Goal: Task Accomplishment & Management: Manage account settings

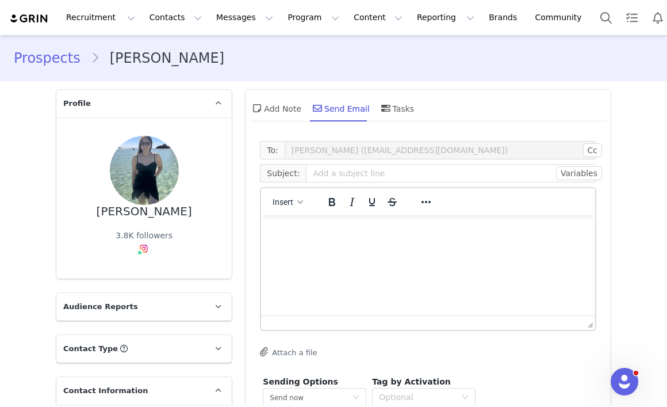
click at [324, 74] on div "Prospects [PERSON_NAME]" at bounding box center [333, 58] width 667 height 39
click at [232, 20] on button "Messages Messages" at bounding box center [244, 18] width 71 height 26
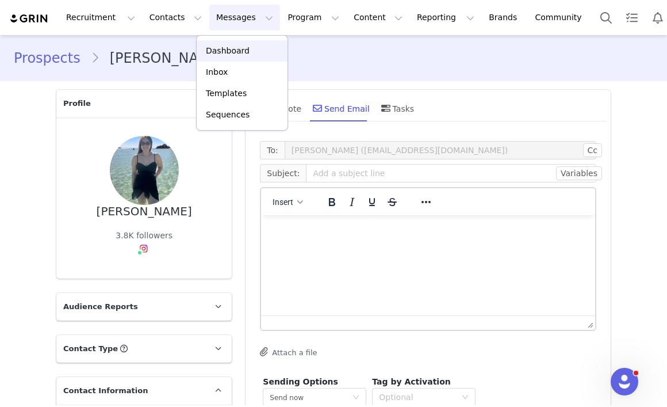
click at [233, 50] on p "Dashboard" at bounding box center [228, 51] width 44 height 12
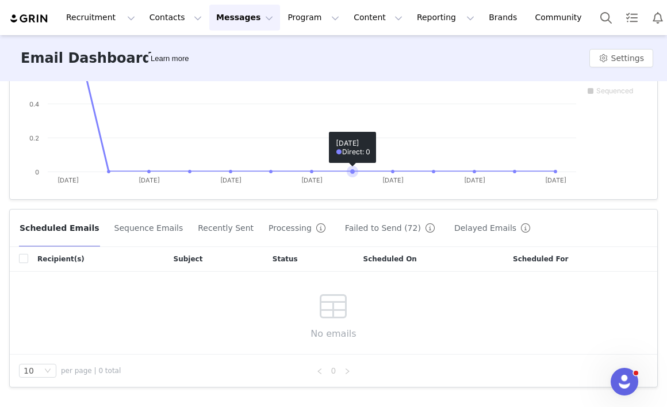
scroll to position [219, 0]
click at [355, 227] on button "Failed to Send (72)" at bounding box center [392, 227] width 95 height 18
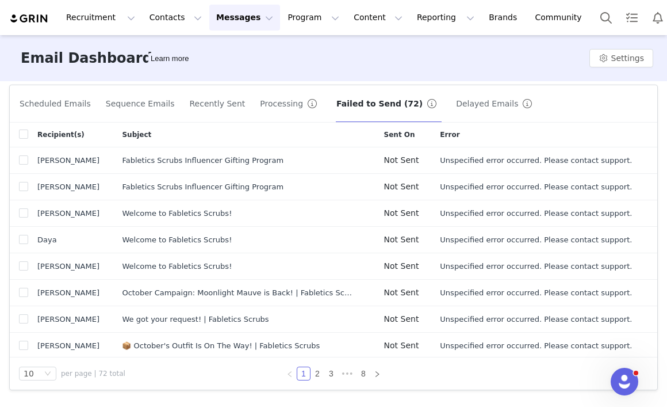
scroll to position [346, 0]
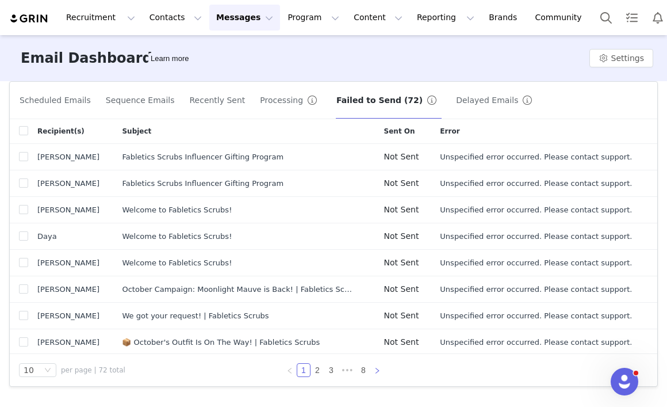
click at [379, 373] on icon "icon: right" at bounding box center [377, 370] width 7 height 7
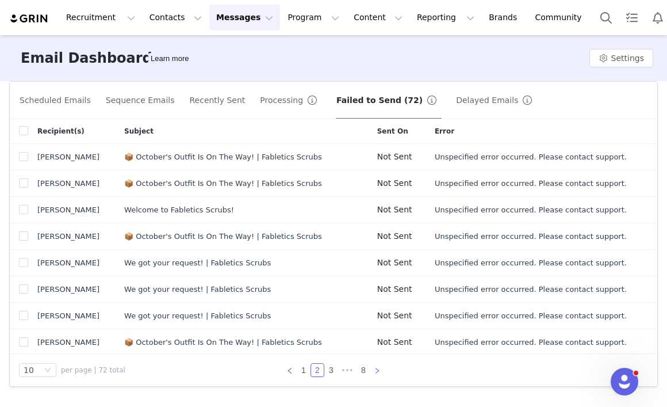
click at [377, 371] on icon "icon: right" at bounding box center [377, 370] width 3 height 6
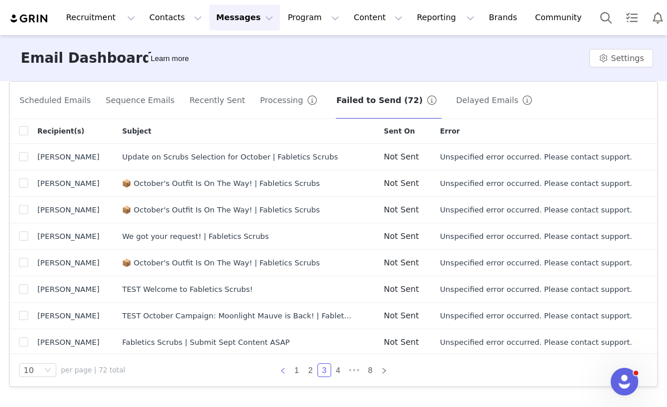
click at [280, 370] on icon "icon: left" at bounding box center [283, 370] width 7 height 7
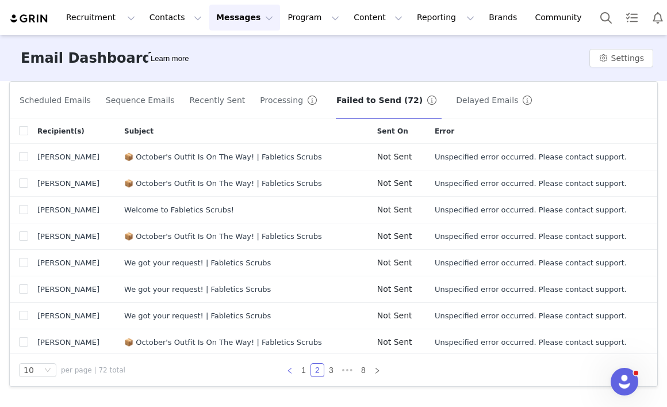
click at [290, 370] on icon "icon: left" at bounding box center [289, 370] width 7 height 7
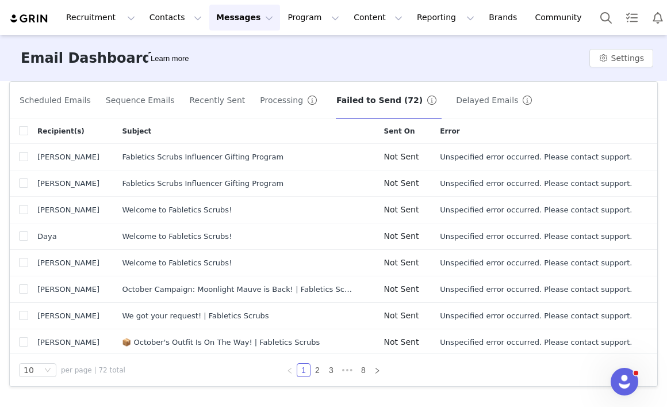
click at [290, 370] on icon "icon: left" at bounding box center [289, 370] width 7 height 7
click at [26, 132] on input "checkbox" at bounding box center [23, 130] width 9 height 9
checkbox input "true"
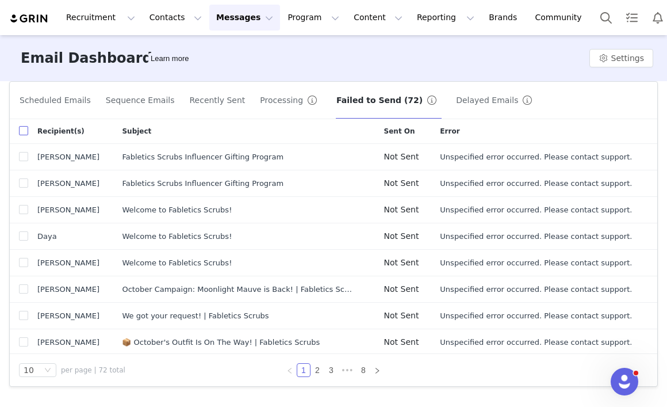
checkbox input "true"
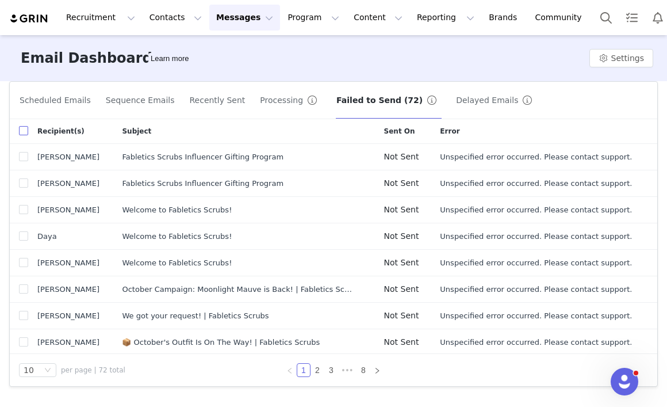
checkbox input "true"
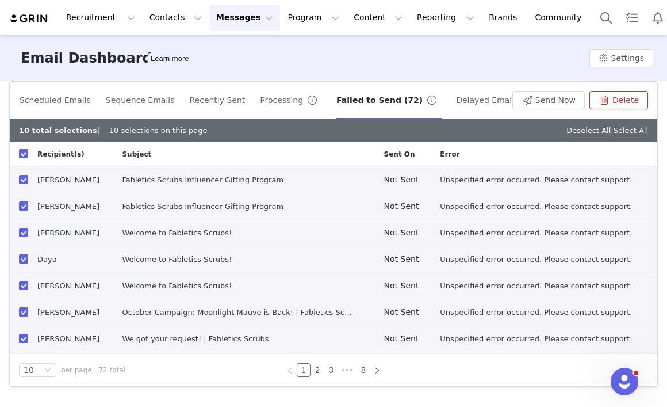
click at [616, 105] on button "Delete" at bounding box center [619, 100] width 59 height 18
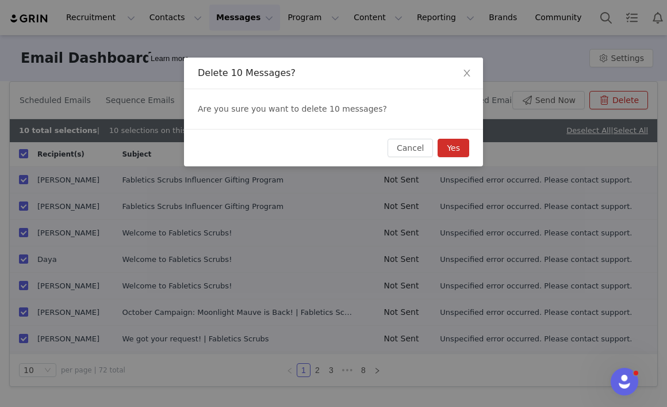
click at [456, 150] on button "Yes" at bounding box center [454, 148] width 32 height 18
checkbox input "false"
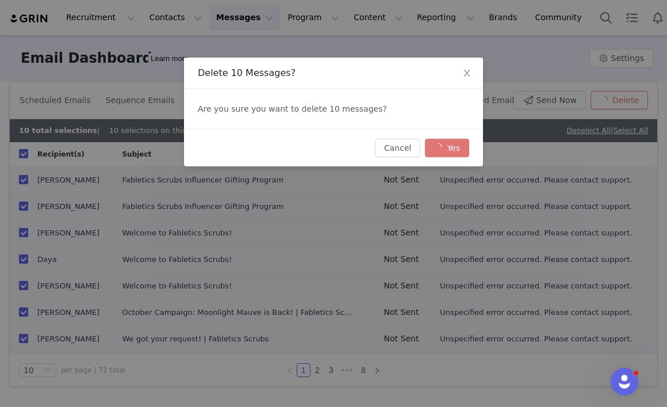
checkbox input "false"
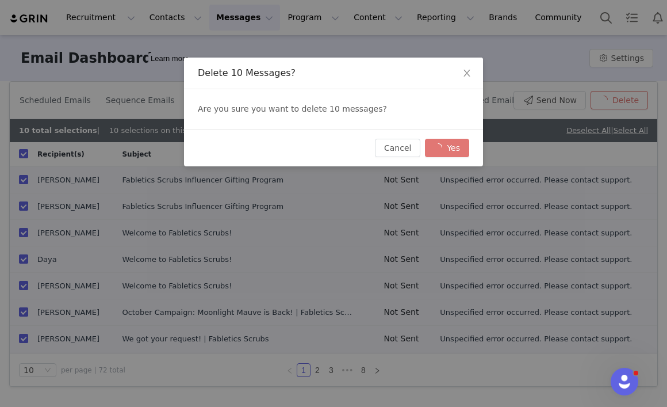
checkbox input "false"
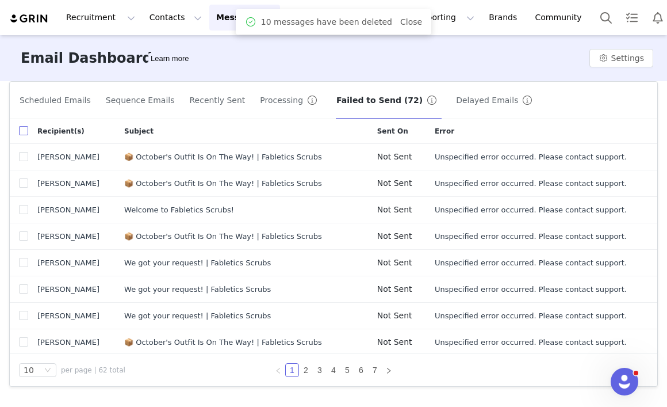
click at [19, 128] on input "checkbox" at bounding box center [23, 130] width 9 height 9
checkbox input "true"
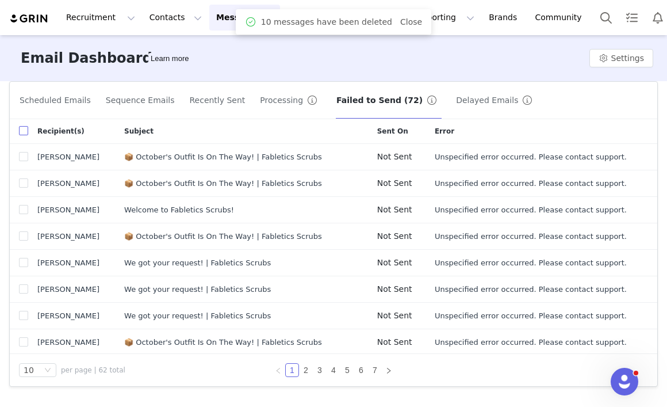
checkbox input "true"
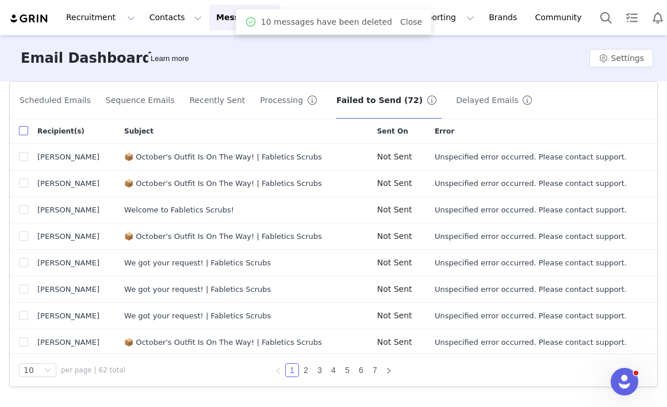
checkbox input "true"
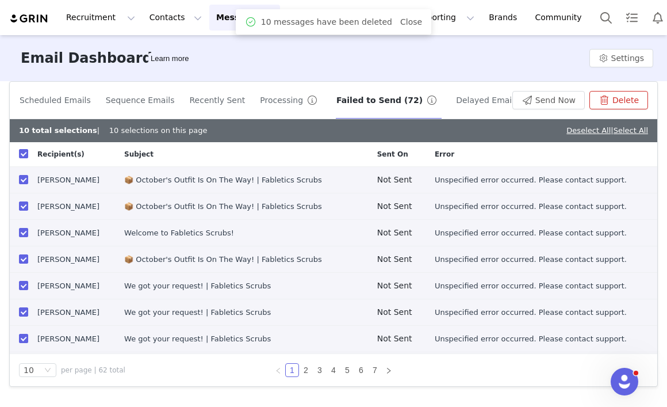
click at [622, 102] on button "Delete" at bounding box center [619, 100] width 59 height 18
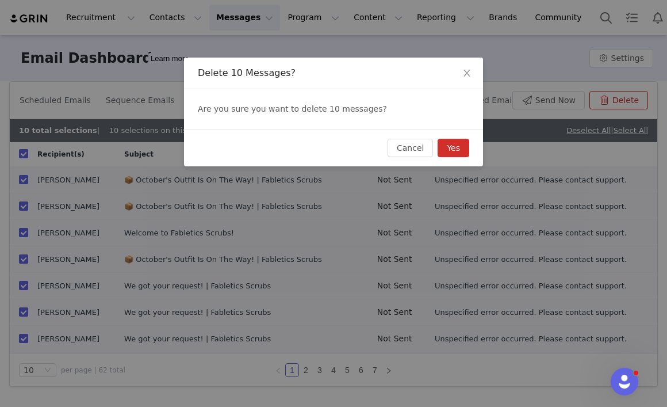
click at [455, 145] on button "Yes" at bounding box center [454, 148] width 32 height 18
checkbox input "false"
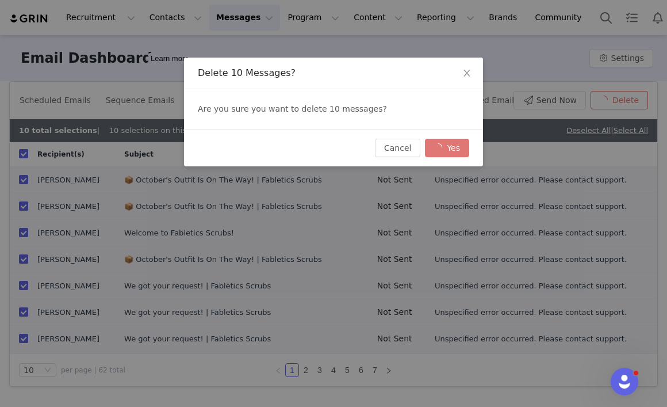
checkbox input "false"
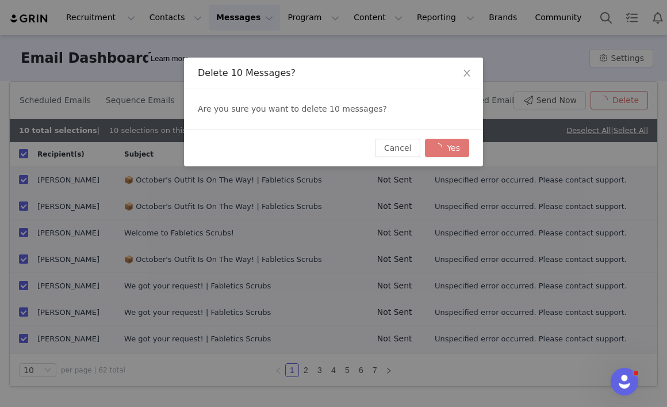
checkbox input "false"
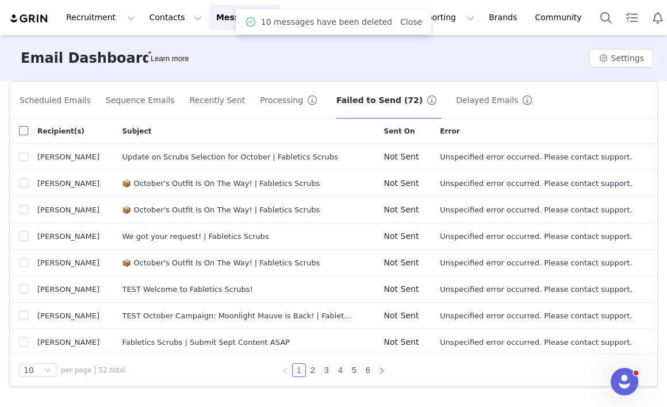
click at [24, 135] on input "checkbox" at bounding box center [23, 130] width 9 height 9
checkbox input "true"
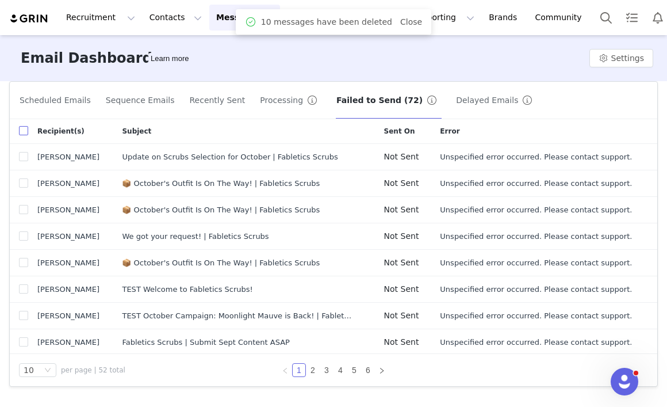
checkbox input "true"
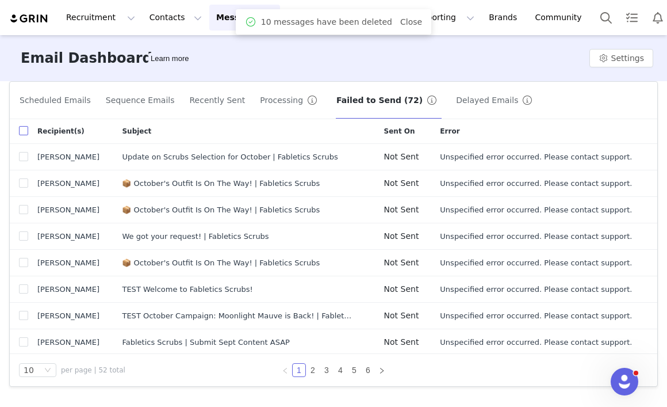
checkbox input "true"
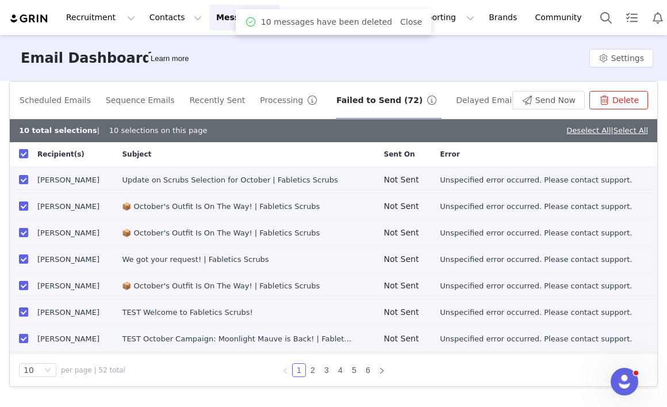
click at [625, 104] on button "Delete" at bounding box center [619, 100] width 59 height 18
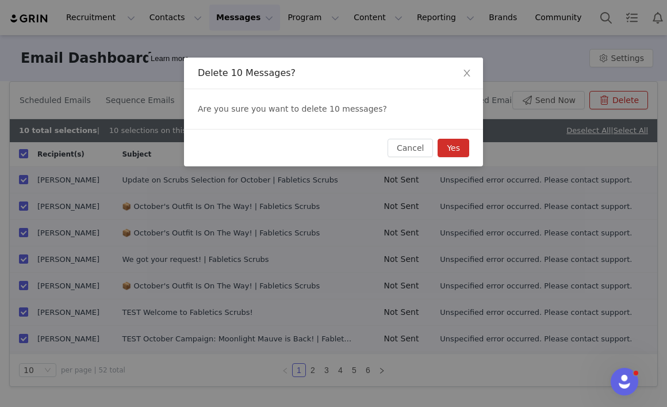
click at [459, 146] on button "Yes" at bounding box center [454, 148] width 32 height 18
checkbox input "false"
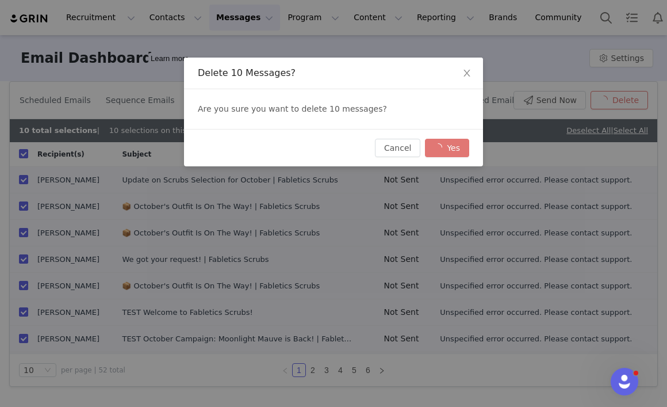
checkbox input "false"
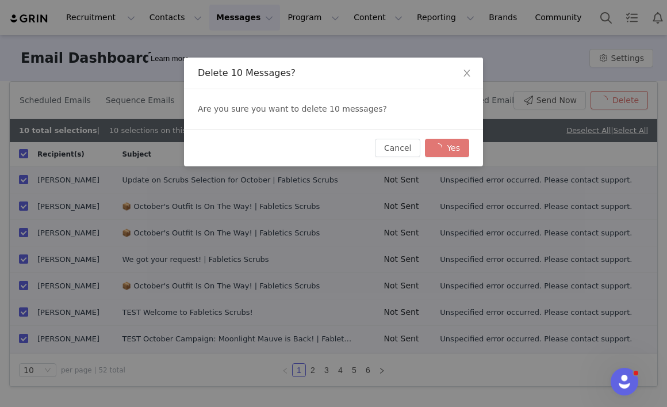
checkbox input "false"
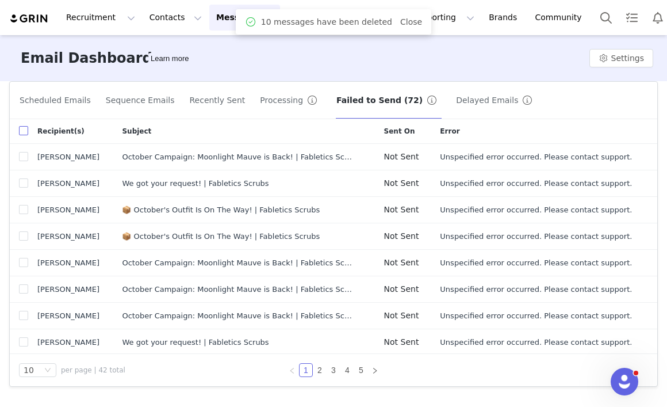
click at [21, 133] on input "checkbox" at bounding box center [23, 130] width 9 height 9
checkbox input "true"
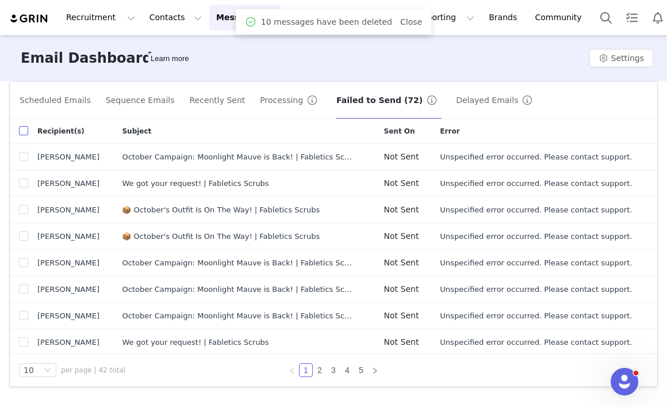
checkbox input "true"
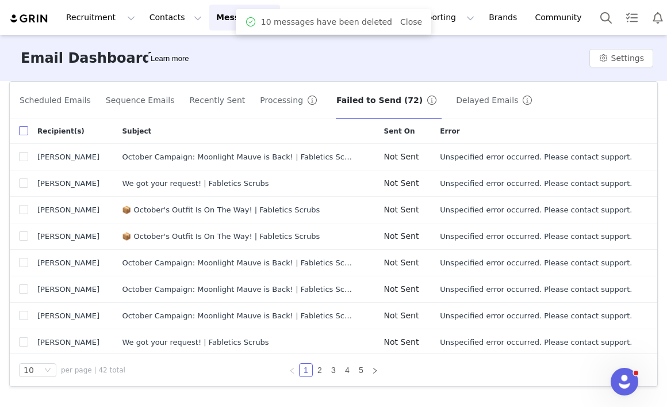
checkbox input "true"
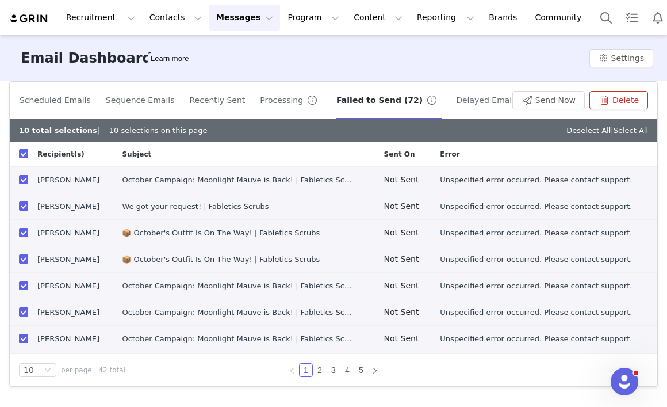
click at [615, 100] on button "Delete" at bounding box center [619, 100] width 59 height 18
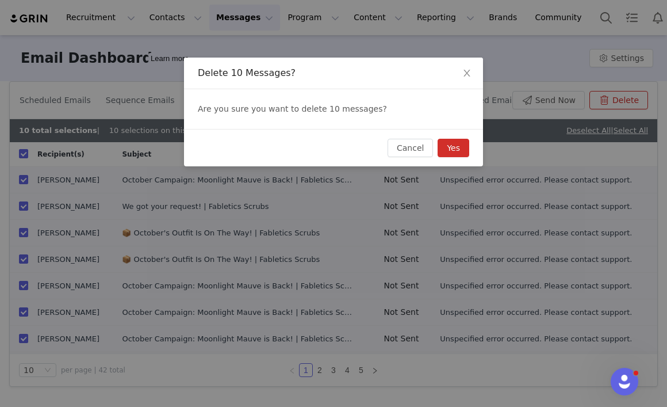
click at [461, 150] on button "Yes" at bounding box center [454, 148] width 32 height 18
checkbox input "false"
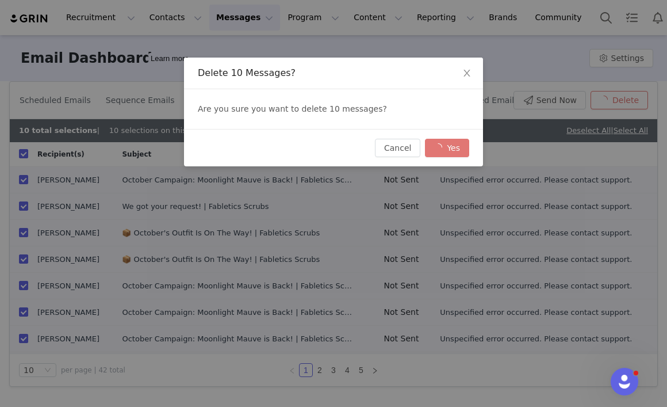
checkbox input "false"
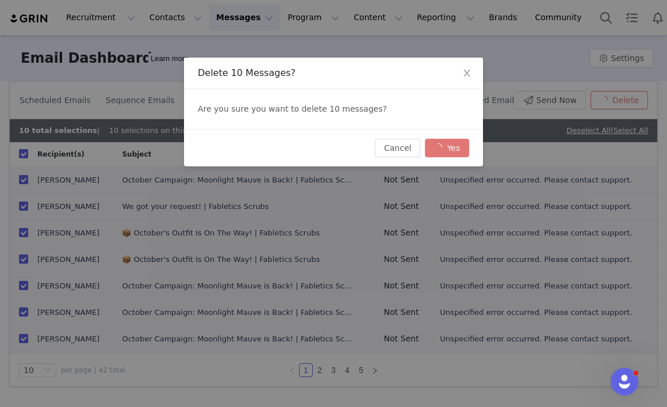
checkbox input "false"
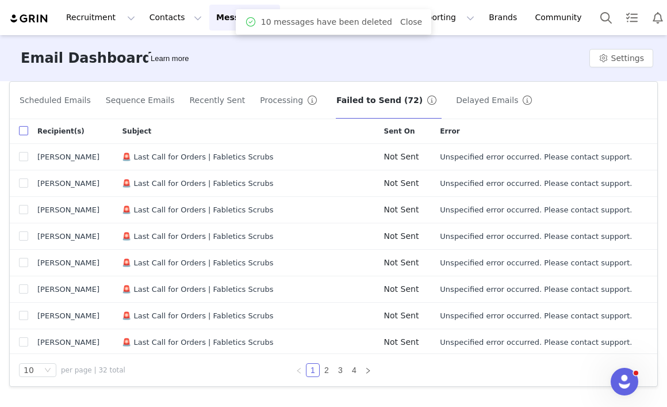
click at [26, 131] on input "checkbox" at bounding box center [23, 130] width 9 height 9
checkbox input "true"
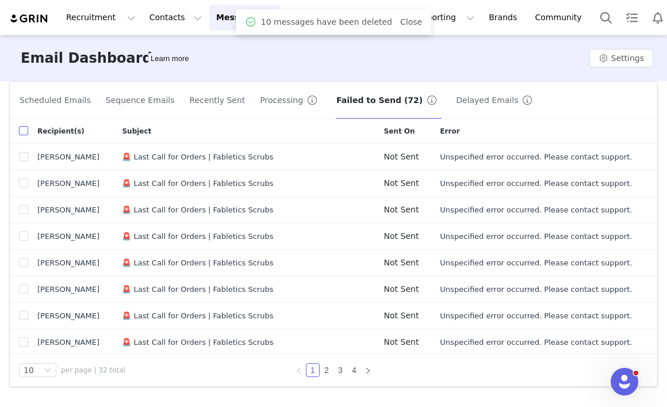
checkbox input "true"
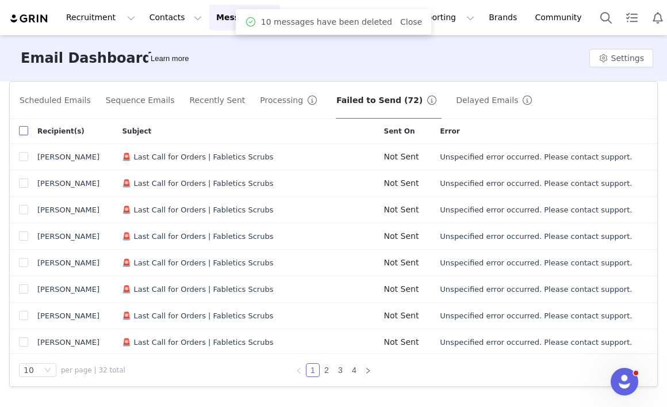
checkbox input "true"
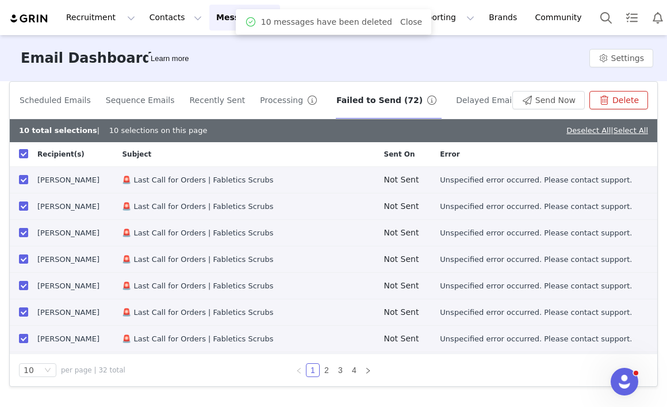
click at [631, 102] on button "Delete" at bounding box center [619, 100] width 59 height 18
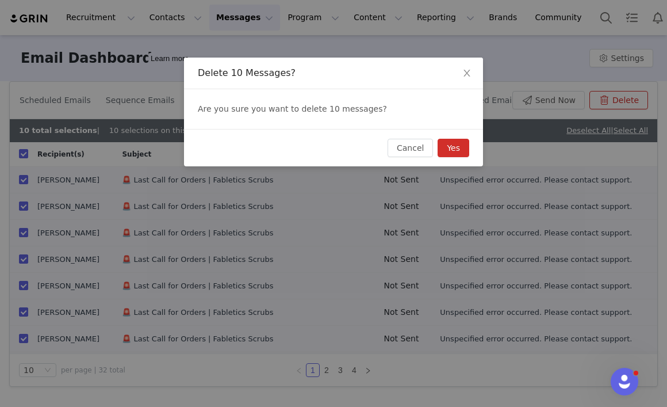
click at [456, 152] on button "Yes" at bounding box center [454, 148] width 32 height 18
checkbox input "false"
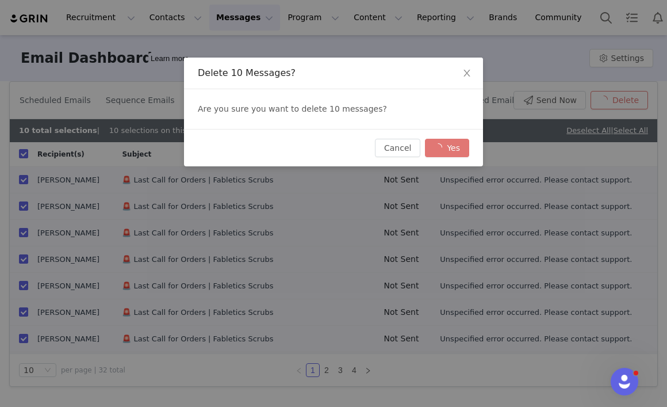
checkbox input "false"
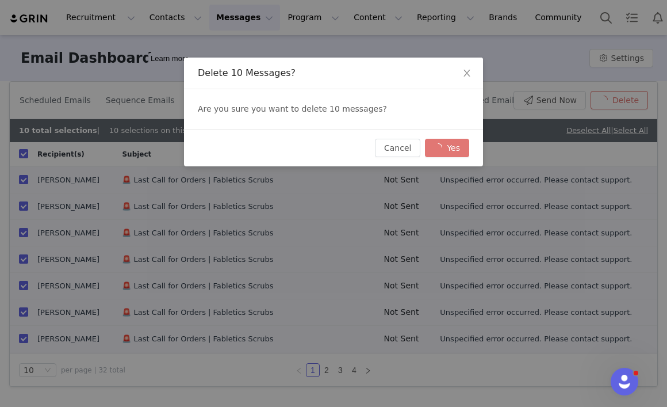
checkbox input "false"
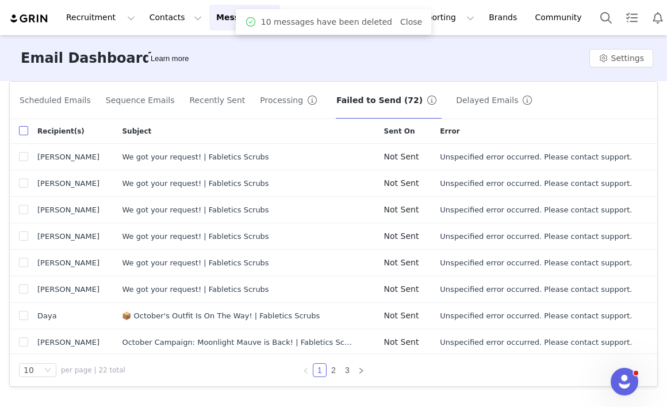
click at [25, 136] on label at bounding box center [23, 131] width 9 height 12
click at [25, 135] on input "checkbox" at bounding box center [23, 130] width 9 height 9
checkbox input "true"
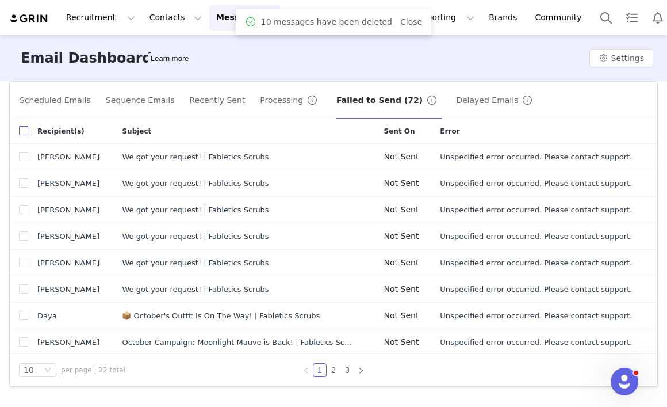
checkbox input "true"
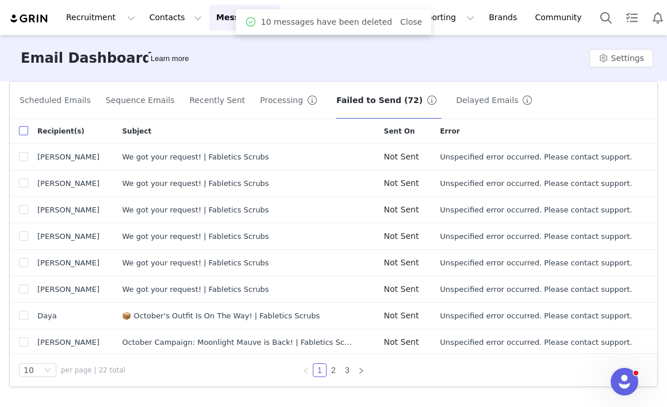
checkbox input "true"
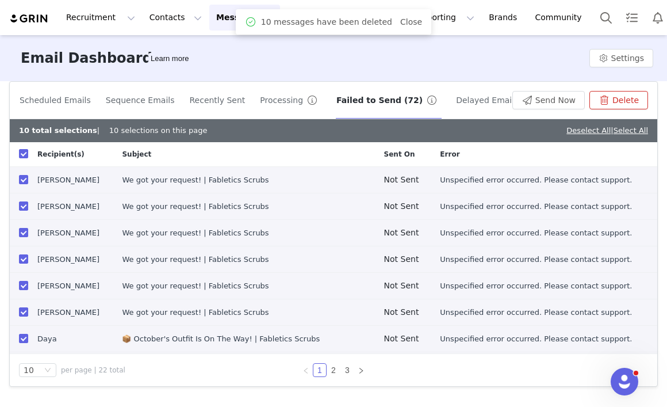
click at [627, 99] on button "Delete" at bounding box center [619, 100] width 59 height 18
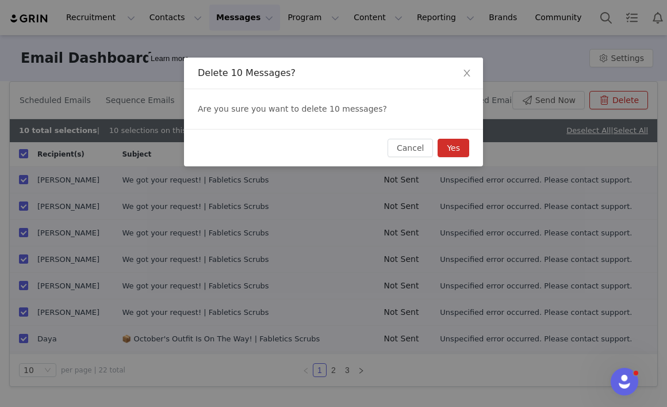
click at [463, 148] on button "Yes" at bounding box center [454, 148] width 32 height 18
checkbox input "false"
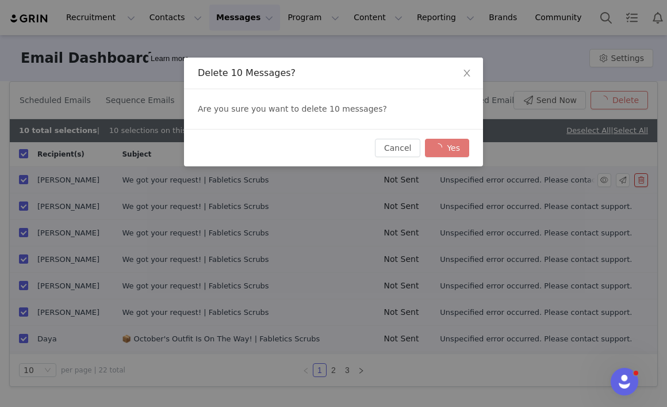
checkbox input "false"
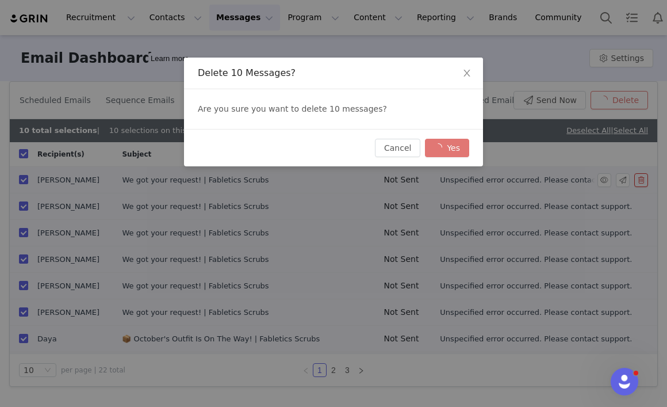
checkbox input "false"
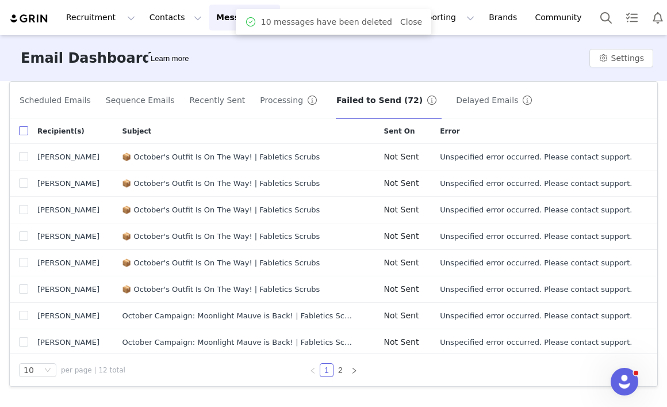
click at [23, 135] on input "checkbox" at bounding box center [23, 130] width 9 height 9
checkbox input "true"
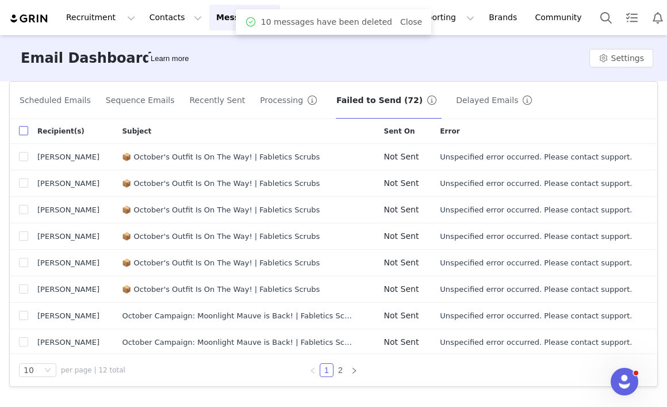
checkbox input "true"
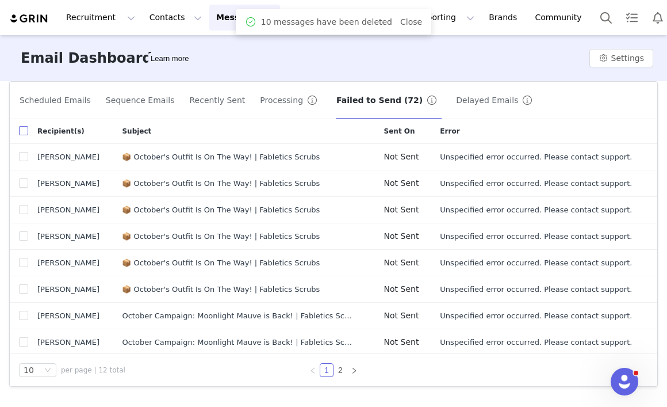
checkbox input "true"
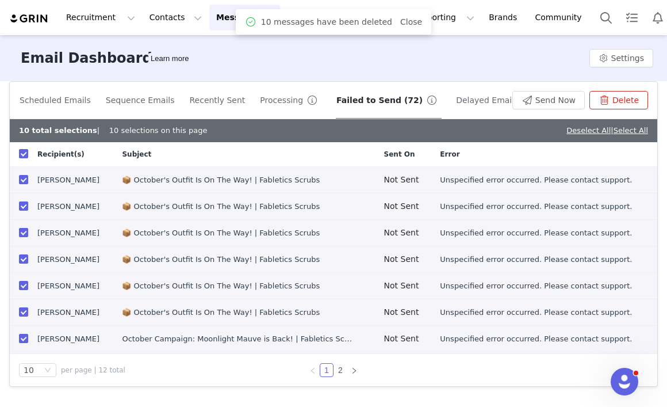
click at [619, 105] on button "Delete" at bounding box center [619, 100] width 59 height 18
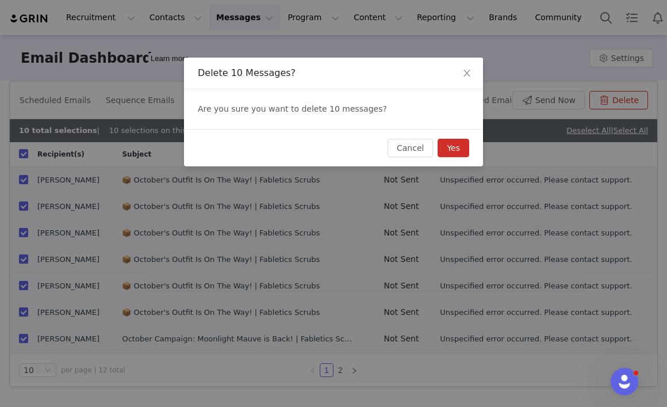
click at [461, 151] on button "Yes" at bounding box center [454, 148] width 32 height 18
checkbox input "false"
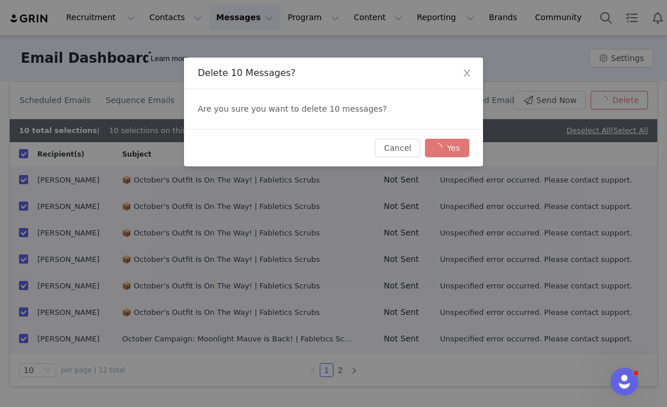
checkbox input "false"
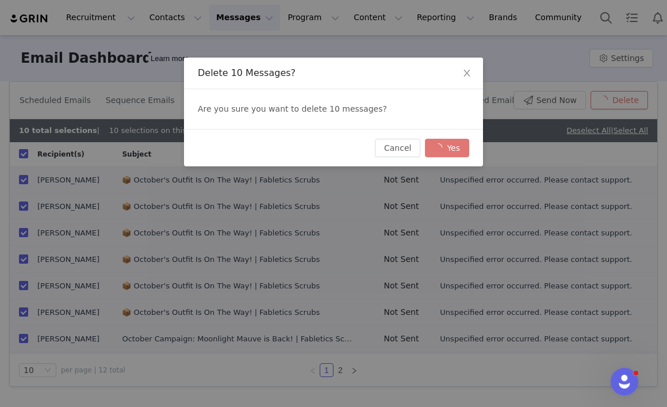
checkbox input "false"
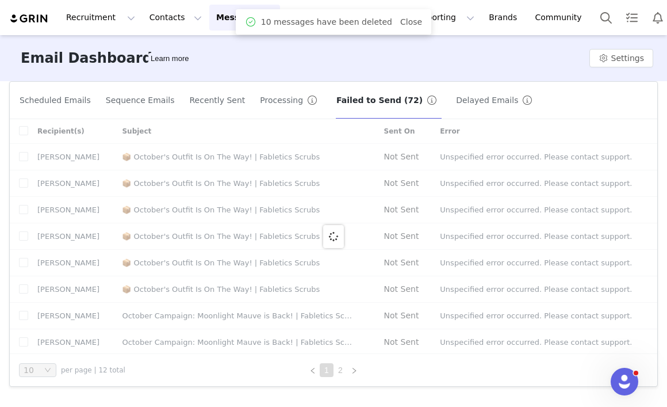
scroll to position [189, 0]
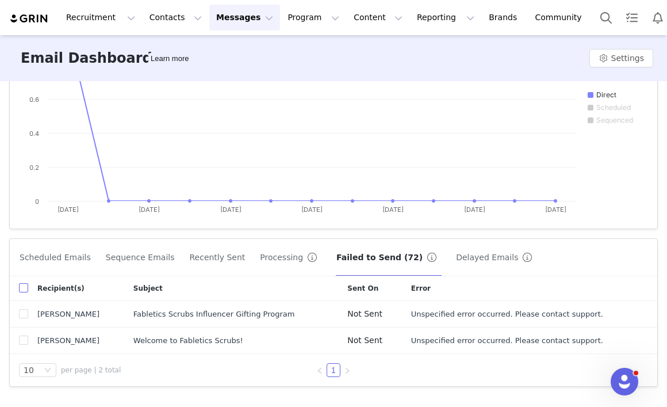
click at [24, 291] on input "checkbox" at bounding box center [23, 287] width 9 height 9
checkbox input "true"
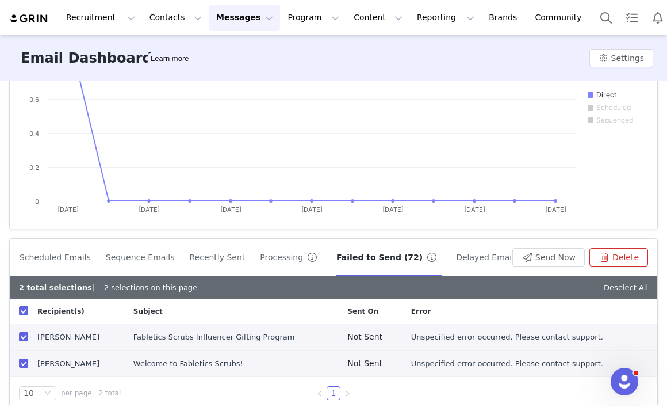
click at [630, 254] on button "Delete" at bounding box center [619, 257] width 59 height 18
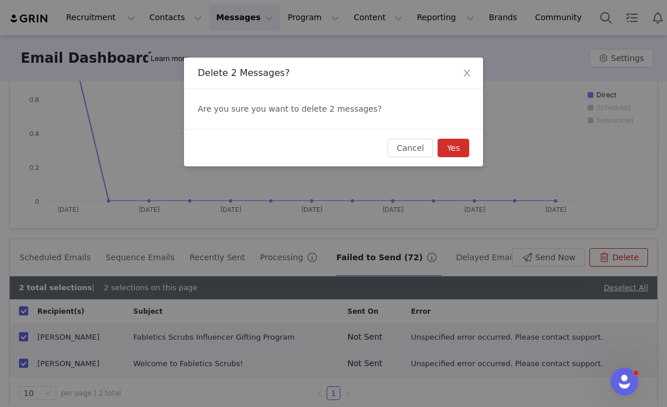
click at [460, 152] on button "Yes" at bounding box center [454, 148] width 32 height 18
checkbox input "false"
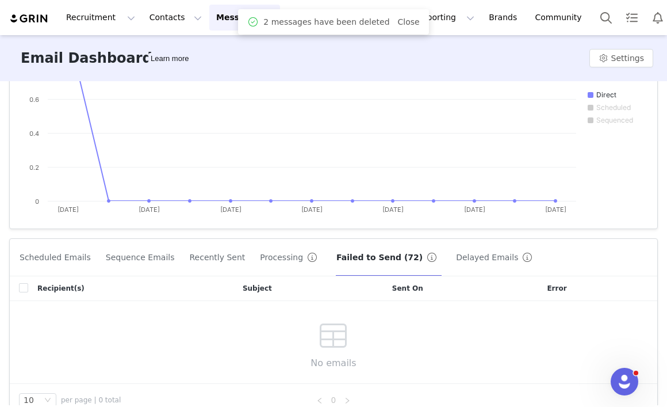
click at [267, 258] on button "Processing" at bounding box center [290, 257] width 63 height 18
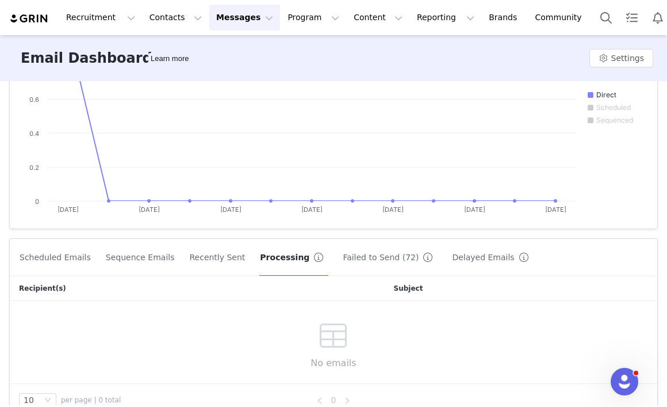
click at [357, 252] on button "Failed to Send (72)" at bounding box center [389, 257] width 95 height 18
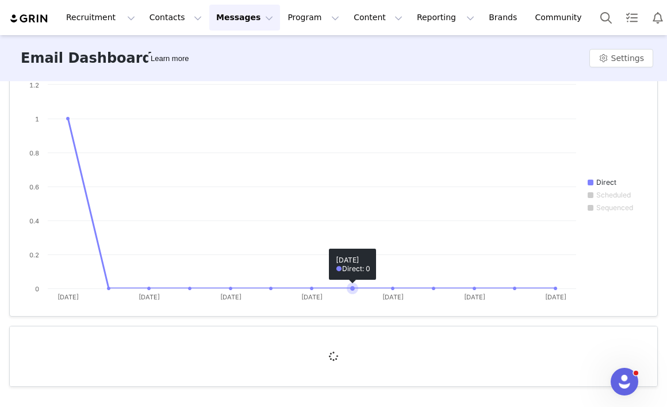
scroll to position [142, 0]
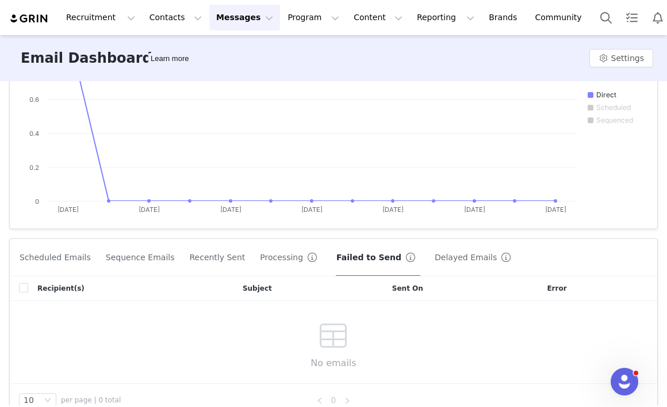
click at [197, 259] on button "Recently Sent" at bounding box center [217, 257] width 57 height 18
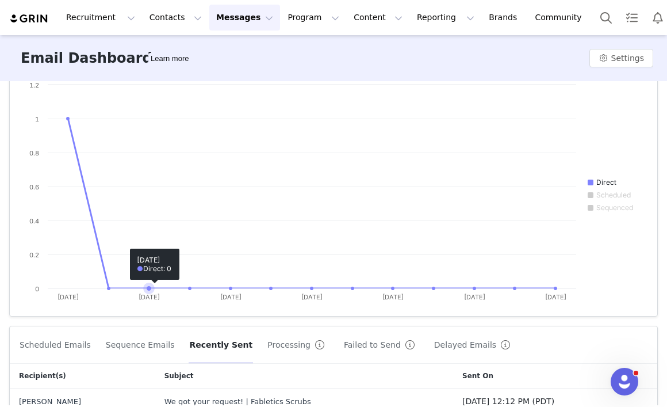
scroll to position [116, 0]
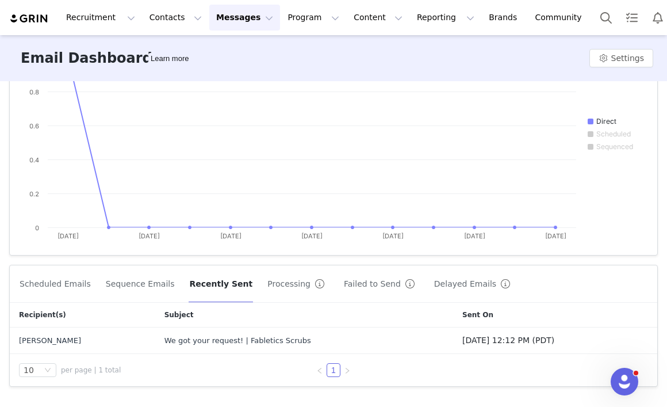
click at [131, 286] on button "Sequence Emails" at bounding box center [140, 283] width 70 height 18
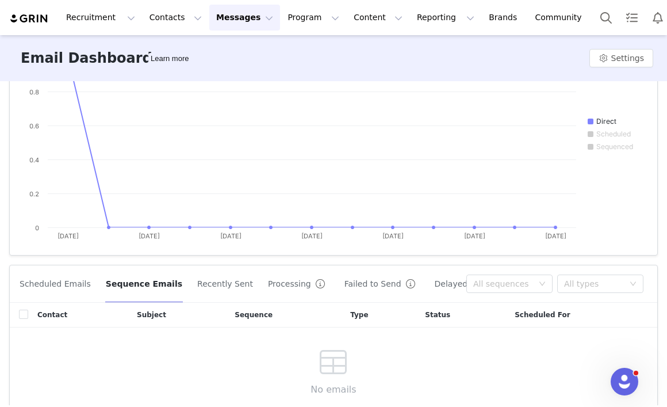
click at [47, 282] on button "Scheduled Emails" at bounding box center [55, 283] width 72 height 18
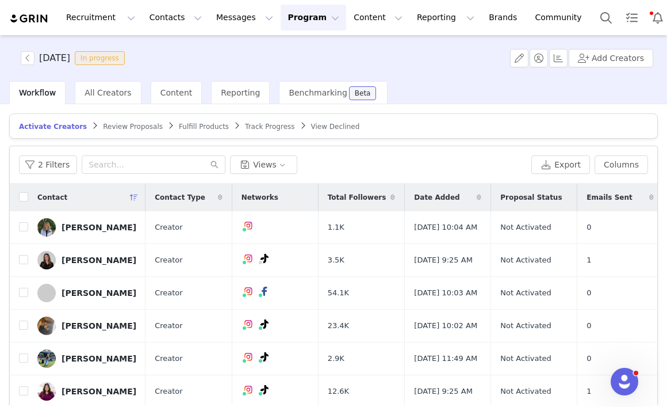
click at [127, 125] on span "Review Proposals" at bounding box center [133, 127] width 60 height 8
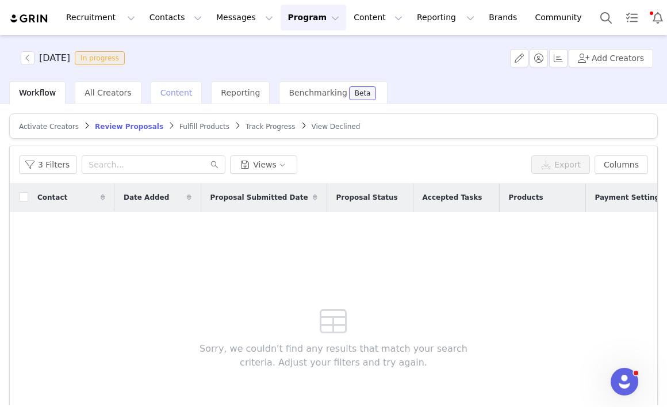
click at [172, 97] on span "Content" at bounding box center [176, 92] width 32 height 9
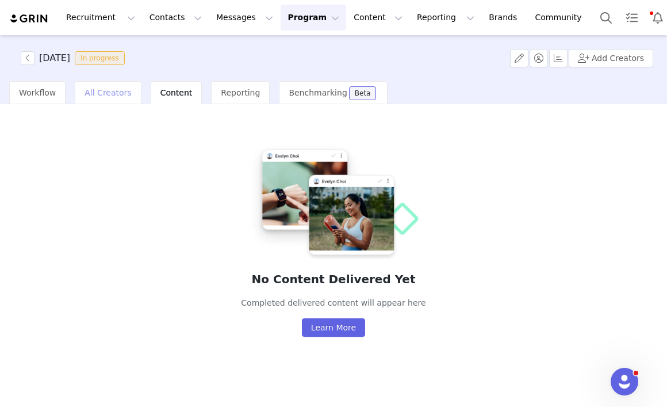
click at [95, 93] on span "All Creators" at bounding box center [108, 92] width 47 height 9
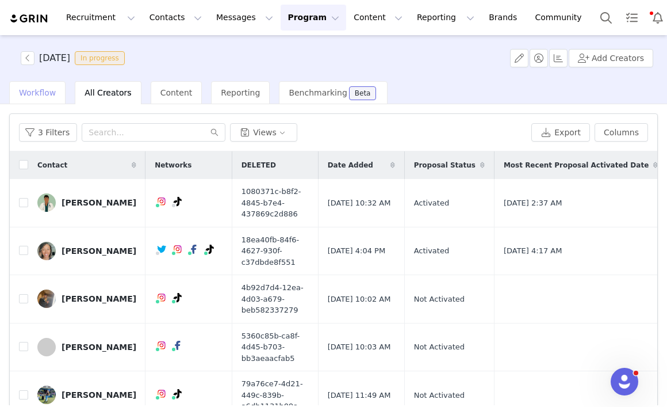
click at [25, 98] on div "Workflow" at bounding box center [37, 92] width 56 height 23
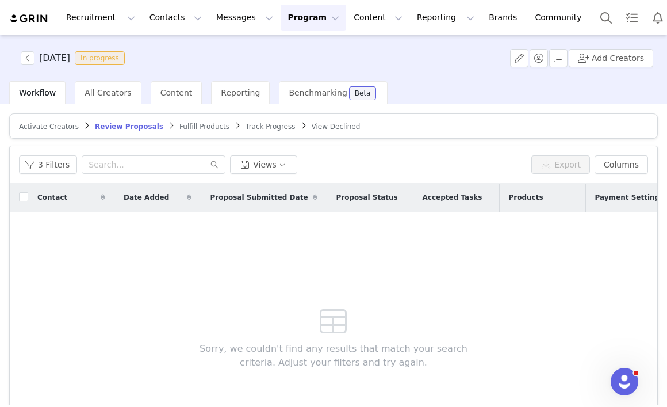
click at [184, 129] on span "Fulfill Products" at bounding box center [204, 127] width 50 height 8
click at [130, 128] on span "Review Proposals" at bounding box center [125, 127] width 60 height 8
click at [28, 55] on button "button" at bounding box center [28, 58] width 14 height 14
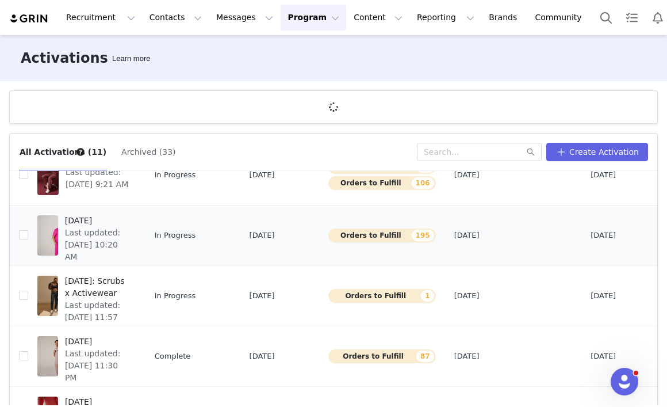
scroll to position [40, 0]
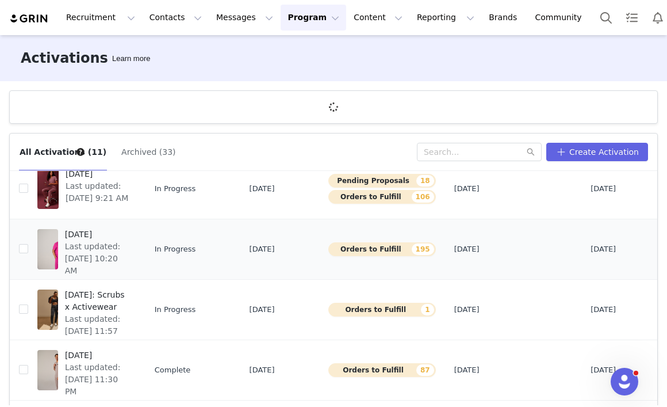
click at [100, 238] on span "SEPTEMBER 2025" at bounding box center [97, 234] width 64 height 12
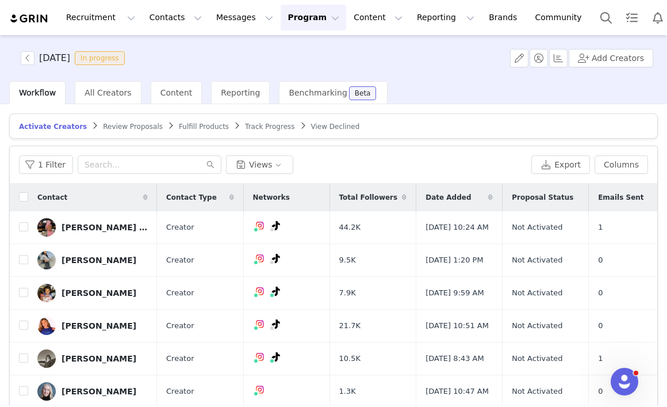
click at [249, 130] on span "Track Progress" at bounding box center [269, 127] width 49 height 8
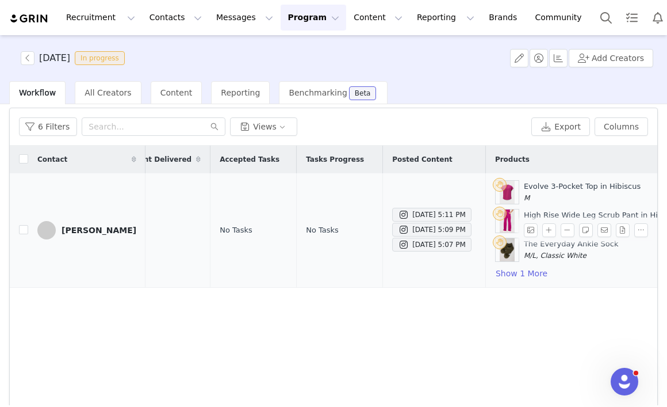
scroll to position [14, 0]
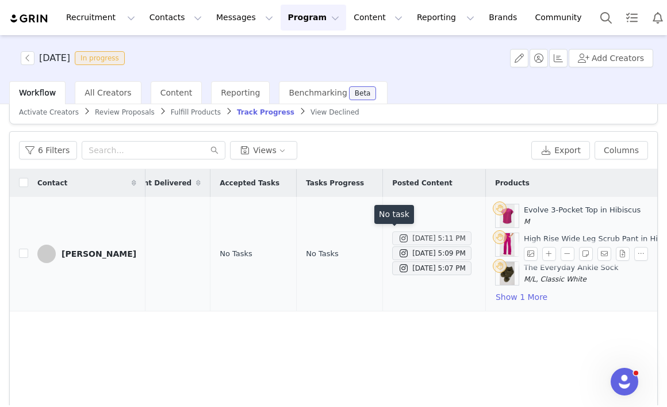
click at [402, 235] on div "Sep 13, 2025 5:11 PM" at bounding box center [432, 238] width 68 height 14
click at [405, 253] on div "Sep 13, 2025 5:09 PM" at bounding box center [432, 253] width 68 height 14
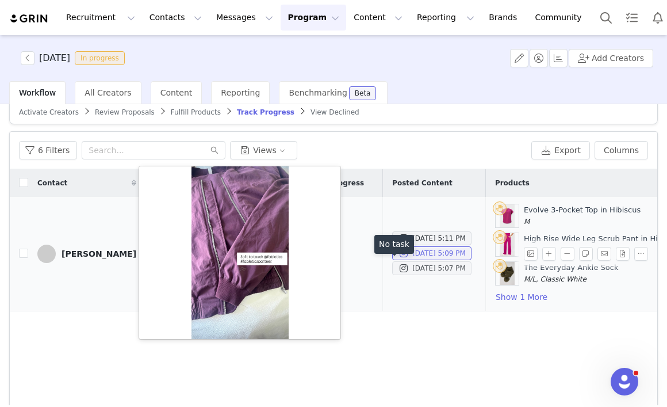
click at [405, 267] on div "Sep 13, 2025 5:07 PM" at bounding box center [432, 268] width 68 height 14
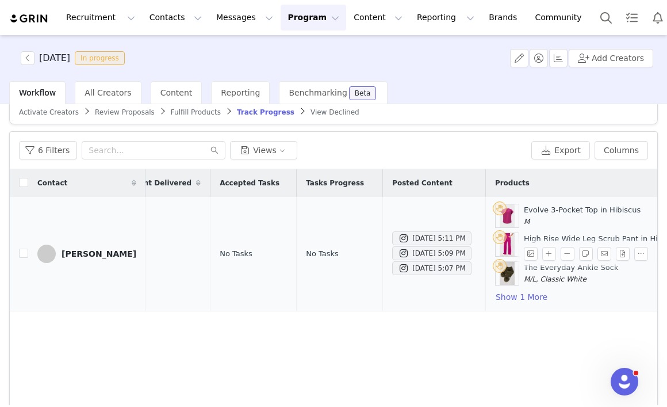
click at [402, 297] on td "Sep 13, 2025 5:11 PM Sep 13, 2025 5:09 PM Sep 13, 2025 5:07 PM" at bounding box center [434, 254] width 103 height 114
click at [393, 320] on div "Contact Networks Last Content Date Total Content Delivered Accepted Tasks Tasks…" at bounding box center [334, 306] width 648 height 274
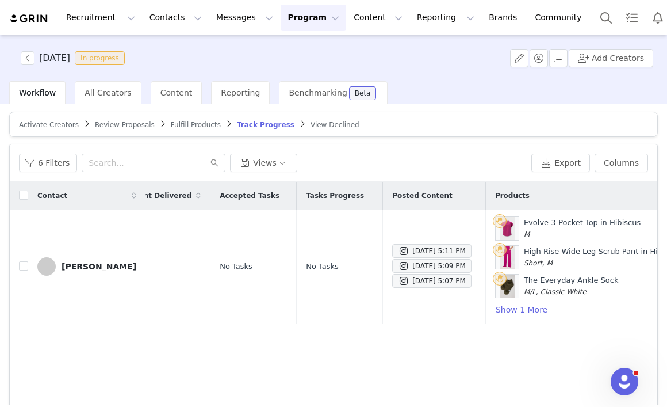
scroll to position [1, 0]
click at [90, 270] on div "[PERSON_NAME]" at bounding box center [99, 266] width 75 height 9
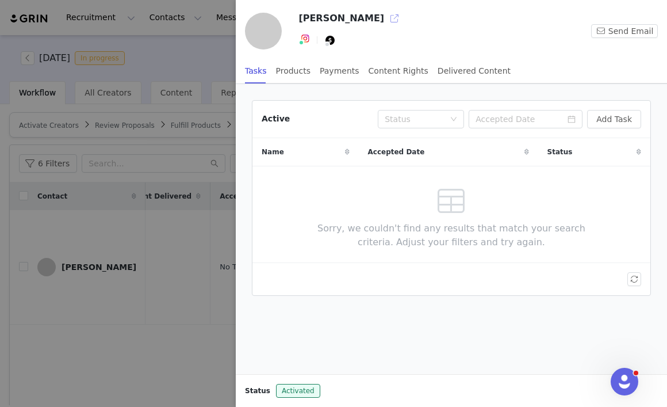
click at [385, 18] on button "button" at bounding box center [394, 18] width 18 height 18
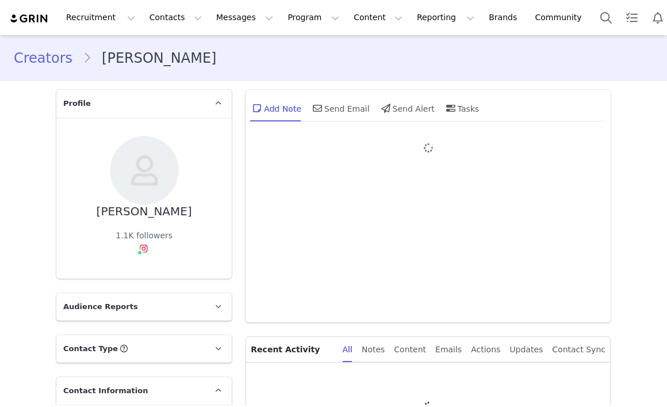
type input "+1 ([GEOGRAPHIC_DATA])"
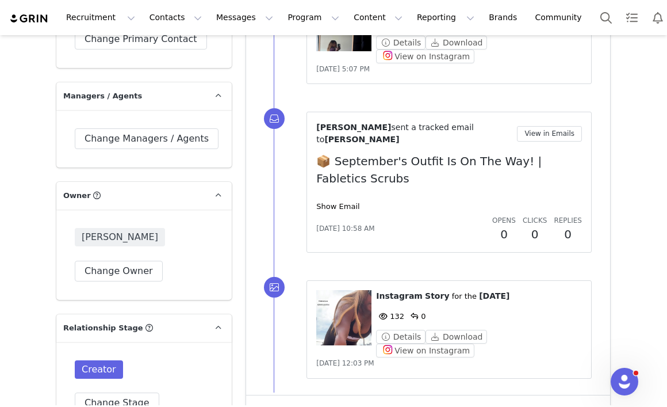
scroll to position [1186, 0]
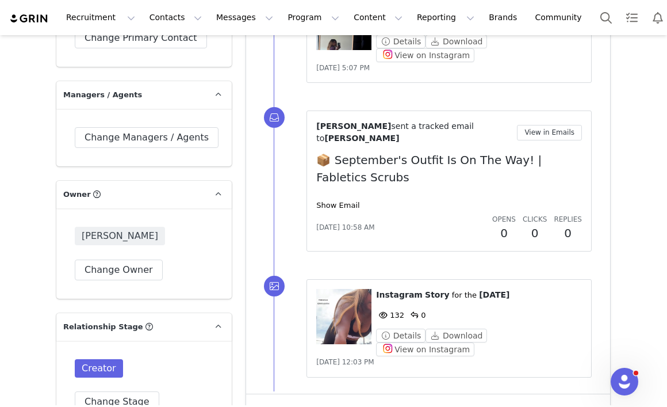
click at [275, 401] on button "Show more" at bounding box center [283, 410] width 60 height 18
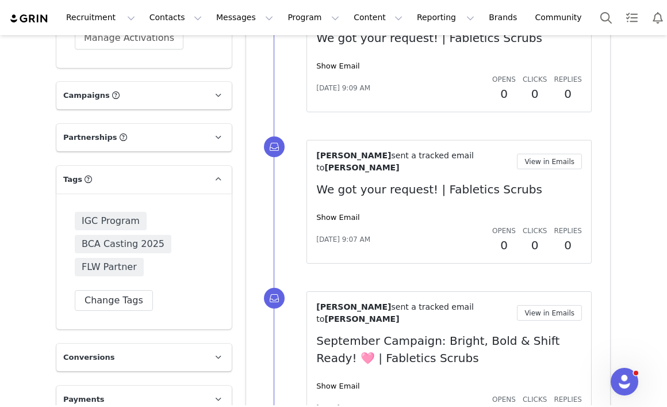
scroll to position [2315, 0]
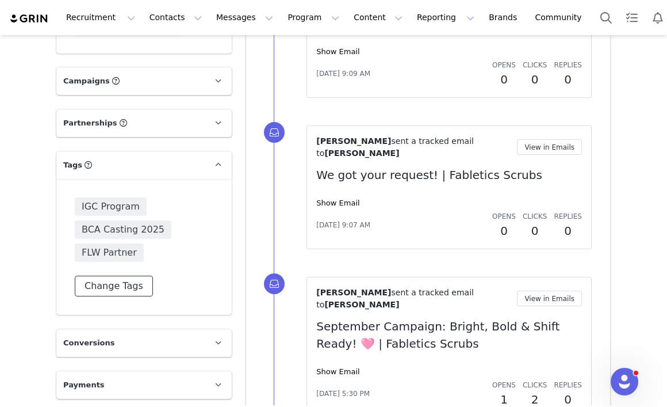
click at [132, 276] on button "Change Tags" at bounding box center [114, 286] width 78 height 21
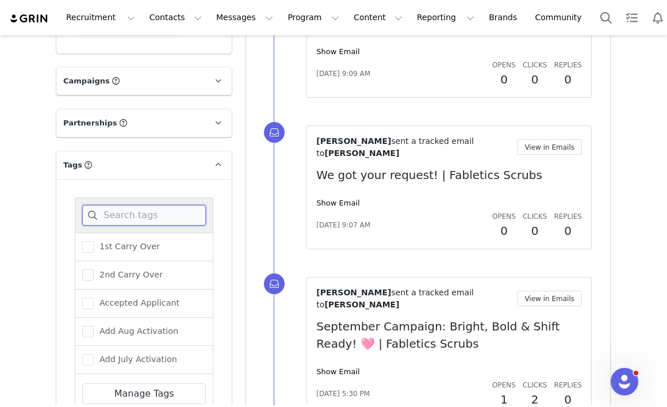
click at [128, 205] on input at bounding box center [144, 215] width 124 height 21
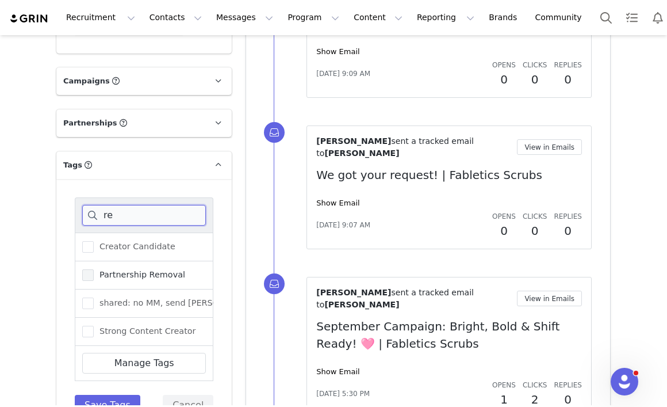
type input "re"
click at [91, 269] on span at bounding box center [88, 275] width 12 height 12
click at [94, 269] on input "Partnership Removal" at bounding box center [94, 269] width 0 height 0
click at [110, 395] on button "Save Tags" at bounding box center [108, 405] width 66 height 21
